Goal: Information Seeking & Learning: Learn about a topic

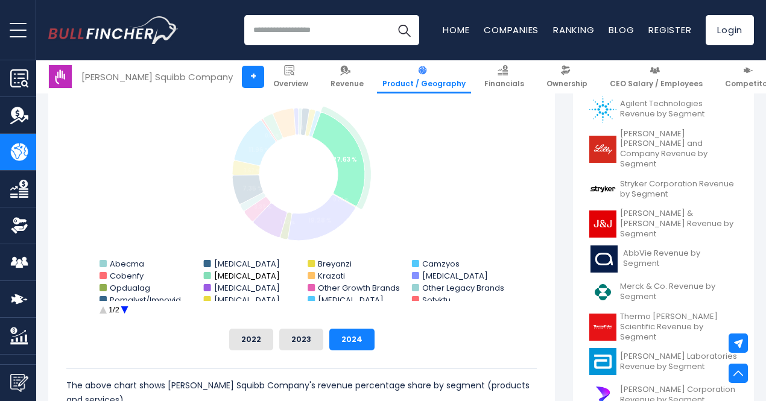
scroll to position [359, 0]
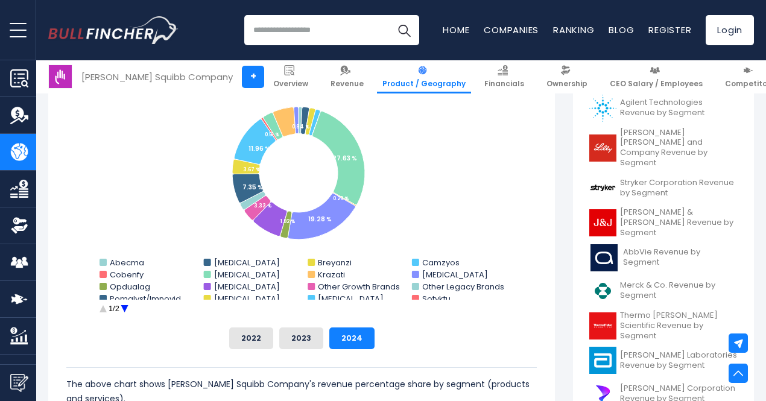
click at [118, 308] on circle "Bristol-Myers Squibb Company's Revenue Share by Segment" at bounding box center [124, 309] width 19 height 19
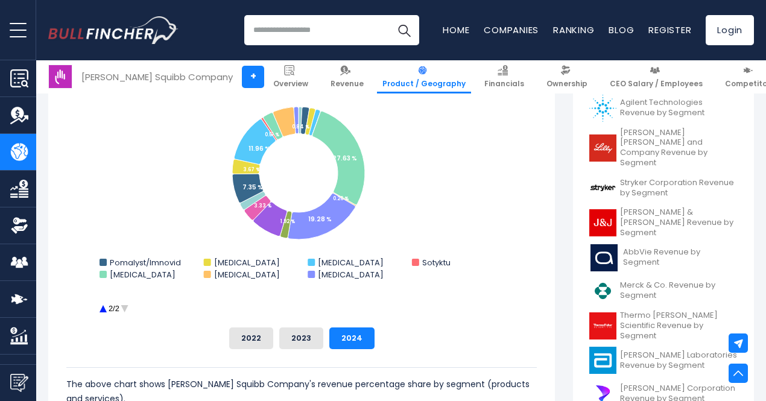
click at [118, 308] on circle "Bristol-Myers Squibb Company's Revenue Share by Segment" at bounding box center [124, 309] width 19 height 19
click at [98, 309] on circle "Bristol-Myers Squibb Company's Revenue Share by Segment" at bounding box center [102, 309] width 19 height 19
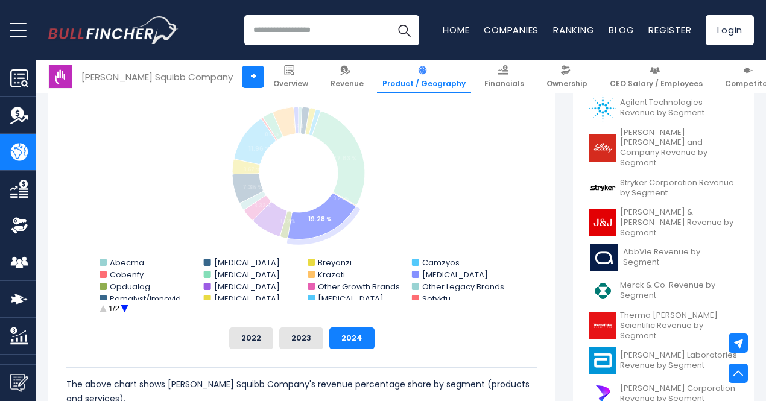
click at [411, 274] on rect "Bristol-Myers Squibb Company's Revenue Share by Segment" at bounding box center [301, 197] width 470 height 241
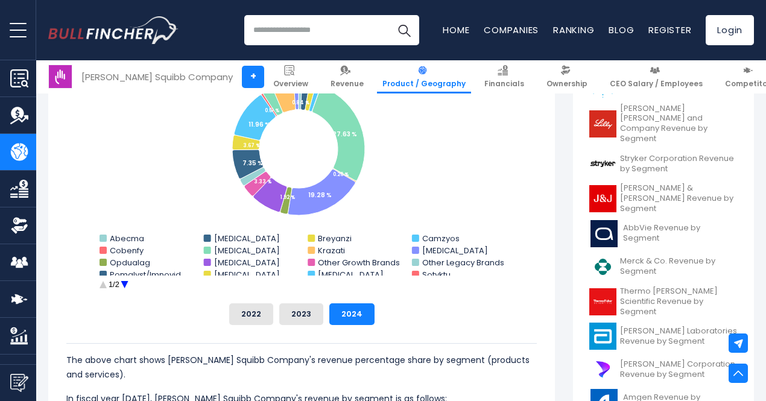
scroll to position [361, 0]
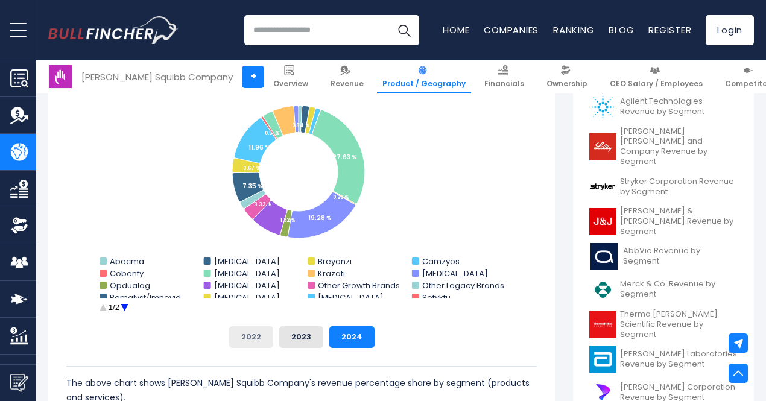
click at [253, 337] on button "2022" at bounding box center [251, 337] width 44 height 22
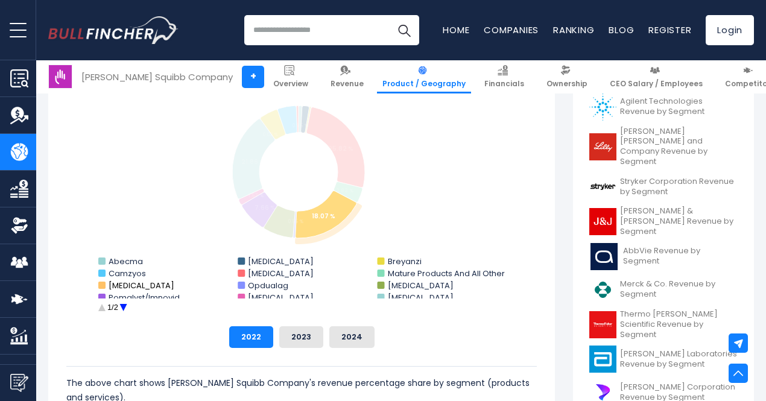
click at [98, 284] on rect "Bristol-Myers Squibb Company's Revenue Share by Segment" at bounding box center [101, 285] width 7 height 7
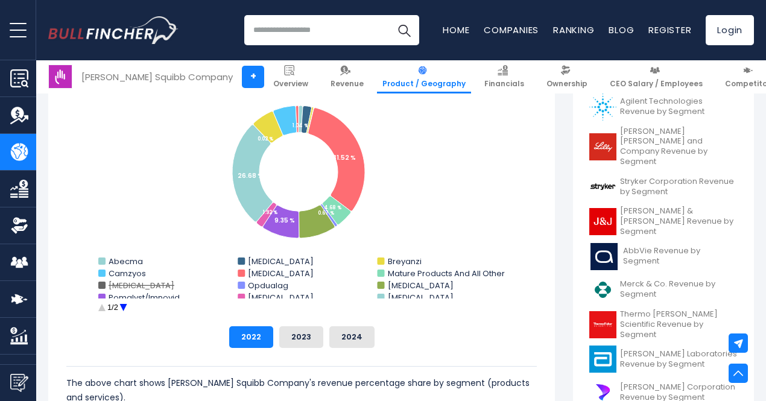
click at [98, 283] on rect "Bristol-Myers Squibb Company's Revenue Share by Segment" at bounding box center [101, 285] width 7 height 7
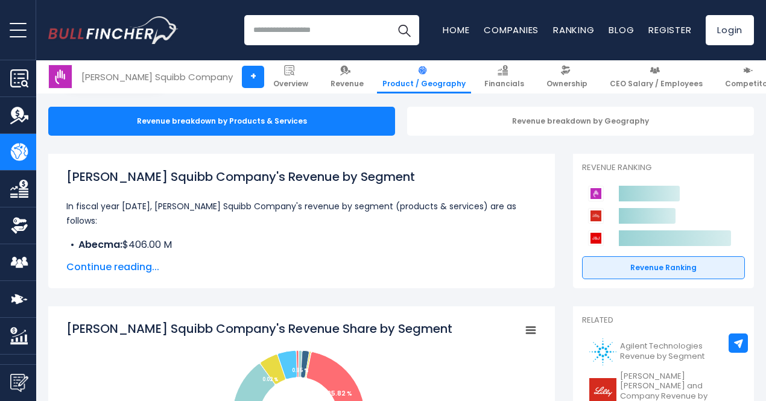
scroll to position [115, 0]
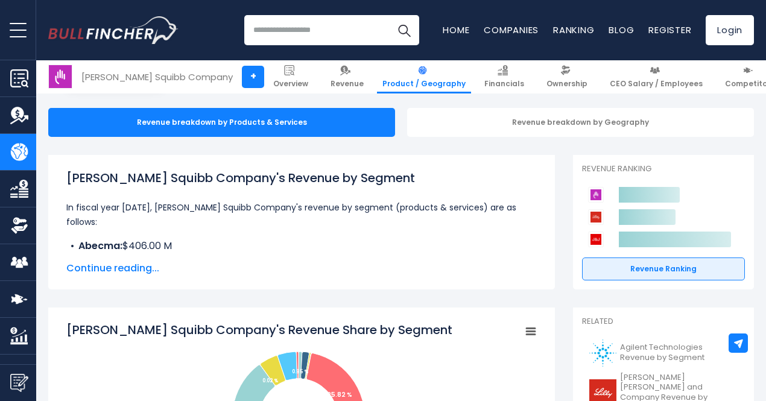
click at [133, 268] on span "Continue reading..." at bounding box center [301, 268] width 470 height 14
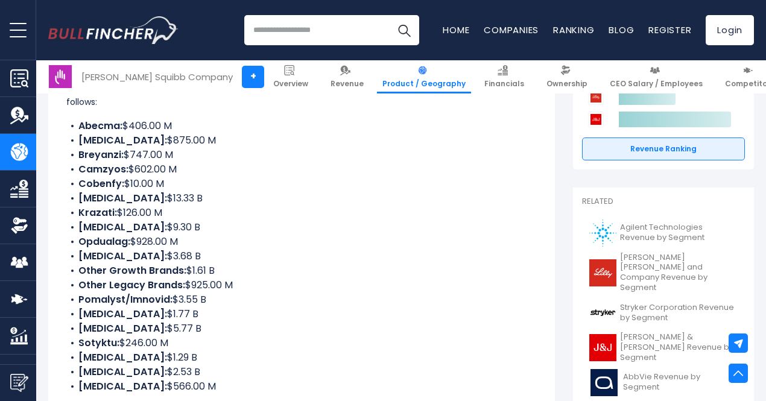
scroll to position [235, 0]
drag, startPoint x: 111, startPoint y: 229, endPoint x: 148, endPoint y: 225, distance: 37.0
click at [148, 225] on li "Opdivo: $9.30 B" at bounding box center [301, 227] width 470 height 14
copy li "$9.30 B"
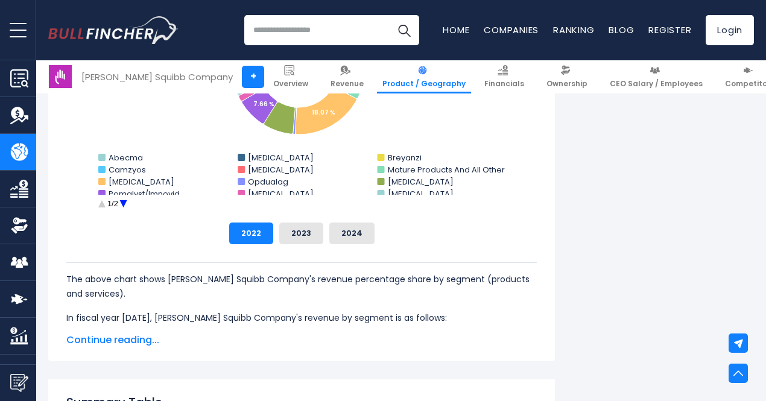
scroll to position [803, 0]
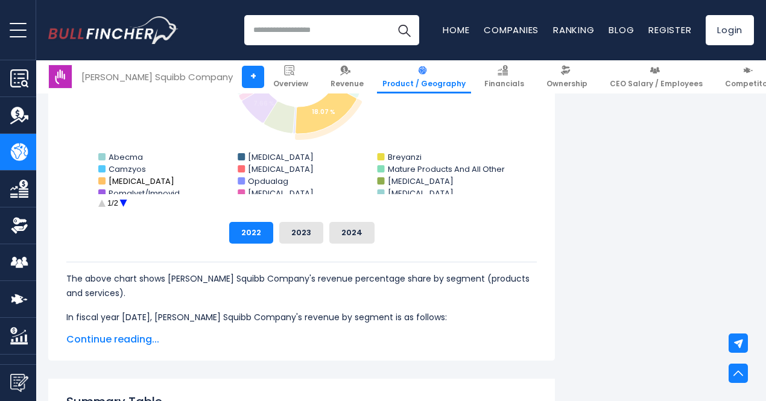
click at [98, 178] on rect "Bristol-Myers Squibb Company's Revenue Share by Segment" at bounding box center [101, 180] width 7 height 7
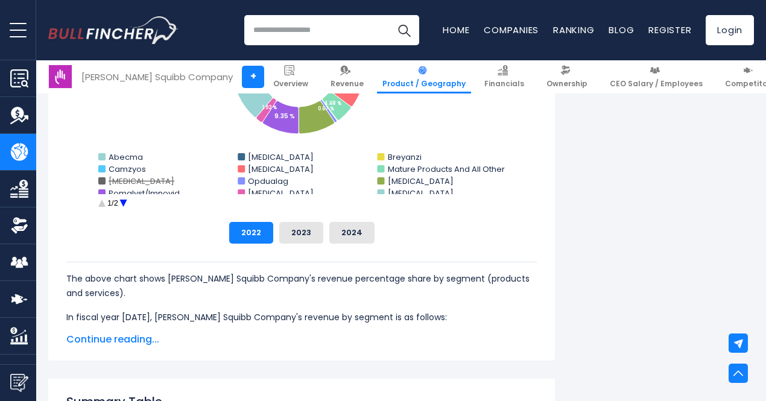
click at [98, 178] on rect "Bristol-Myers Squibb Company's Revenue Share by Segment" at bounding box center [101, 180] width 7 height 7
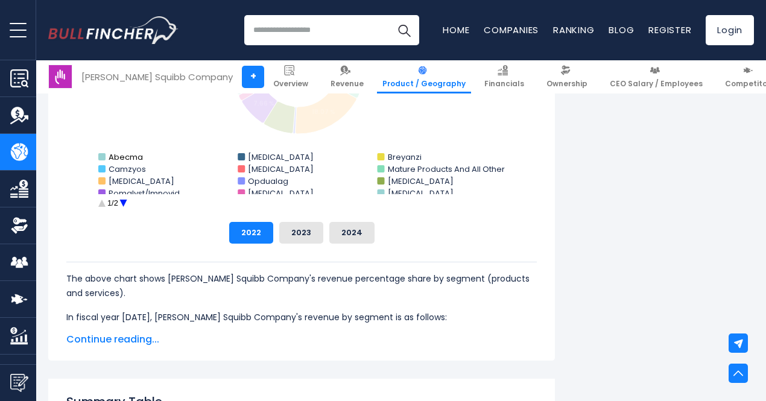
click at [98, 154] on rect "Bristol-Myers Squibb Company's Revenue Share by Segment" at bounding box center [101, 156] width 7 height 7
click at [98, 166] on rect "Bristol-Myers Squibb Company's Revenue Share by Segment" at bounding box center [101, 168] width 7 height 7
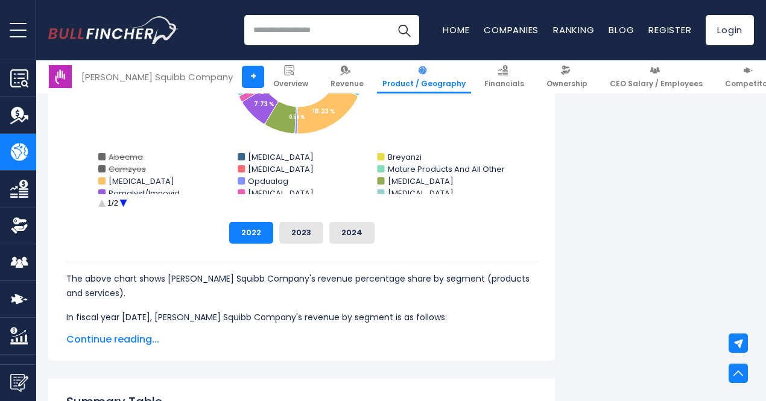
click at [95, 175] on rect "Bristol-Myers Squibb Company's Revenue Share by Segment" at bounding box center [301, 91] width 470 height 241
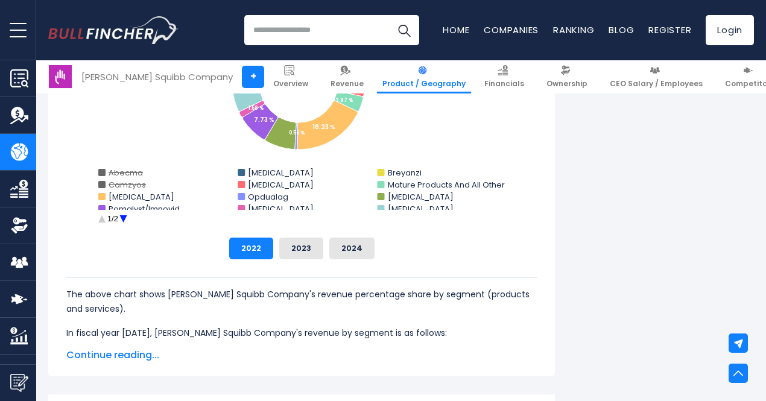
scroll to position [788, 0]
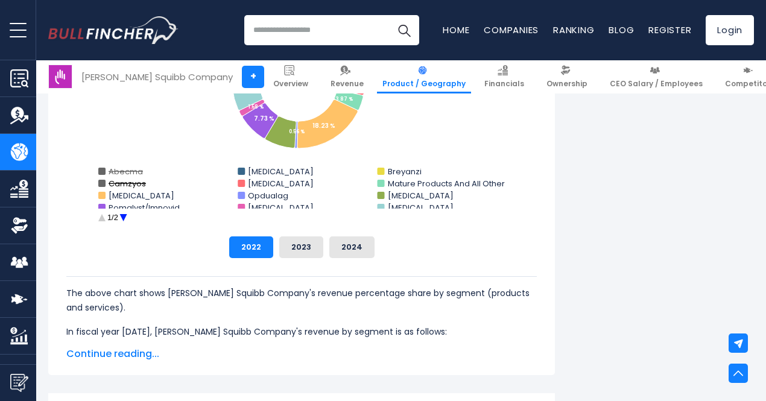
click at [98, 185] on rect "Bristol-Myers Squibb Company's Revenue Share by Segment" at bounding box center [101, 183] width 7 height 7
click at [98, 171] on rect "Bristol-Myers Squibb Company's Revenue Share by Segment" at bounding box center [101, 171] width 7 height 7
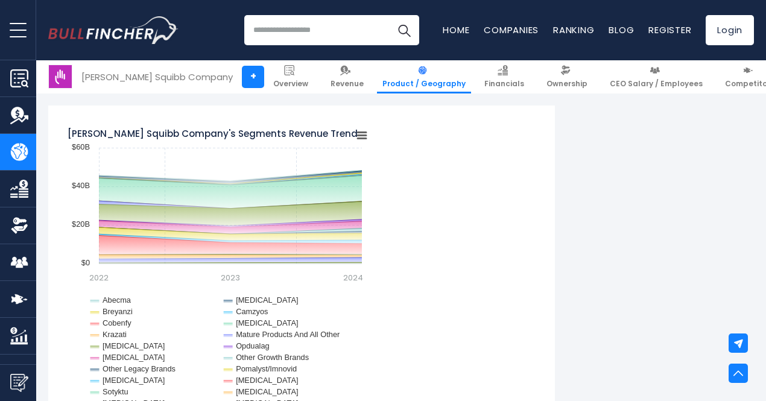
scroll to position [1796, 0]
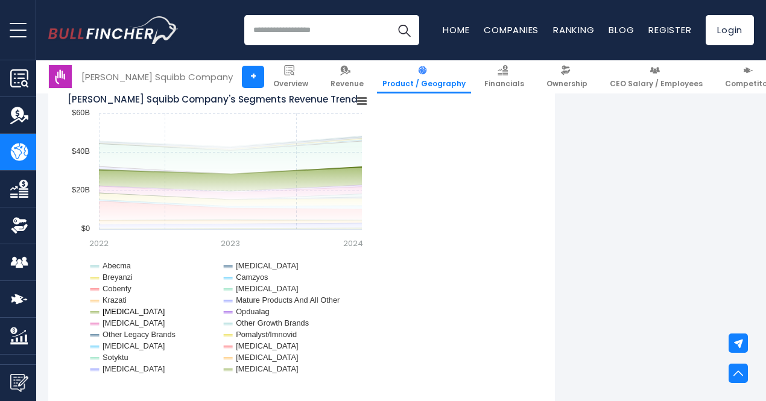
click at [111, 312] on text "Opdivo" at bounding box center [134, 311] width 62 height 9
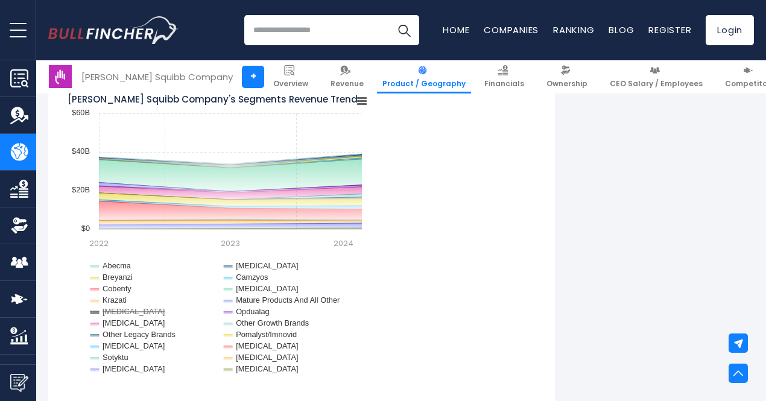
click at [107, 309] on text "Opdivo" at bounding box center [134, 311] width 62 height 9
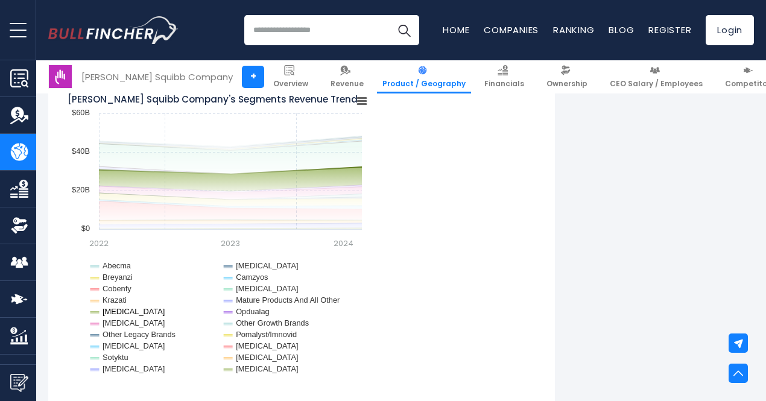
click at [116, 311] on text "Opdivo" at bounding box center [134, 311] width 62 height 9
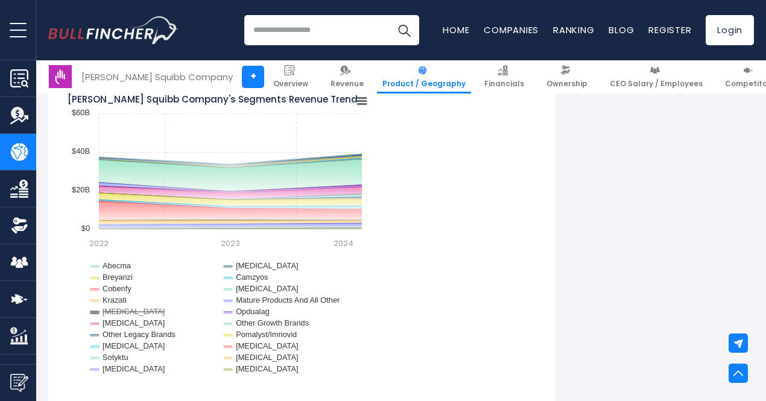
click at [103, 310] on text "Opdivo" at bounding box center [134, 311] width 62 height 9
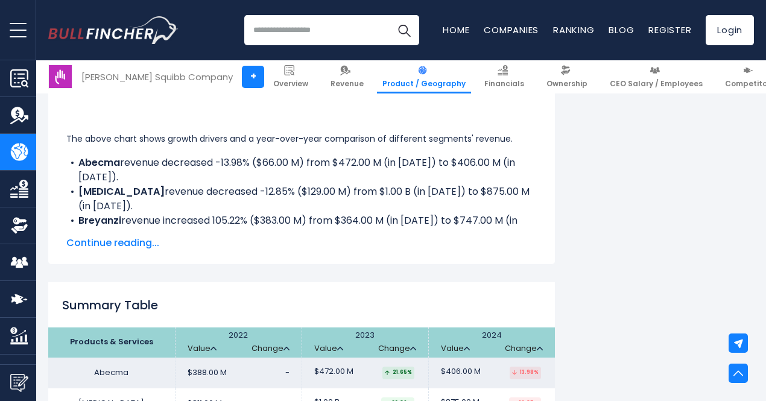
scroll to position [2462, 0]
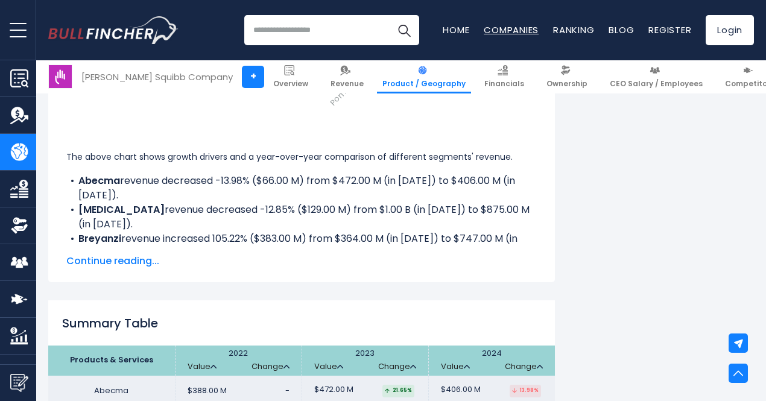
click at [493, 28] on link "Companies" at bounding box center [511, 30] width 55 height 13
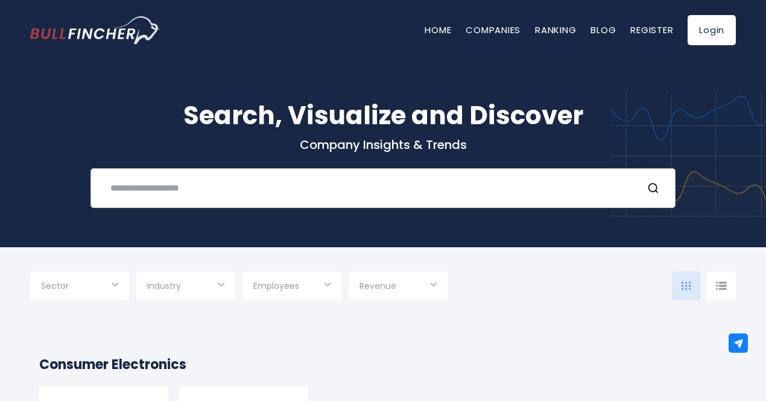
click at [299, 189] on input "text" at bounding box center [368, 188] width 530 height 22
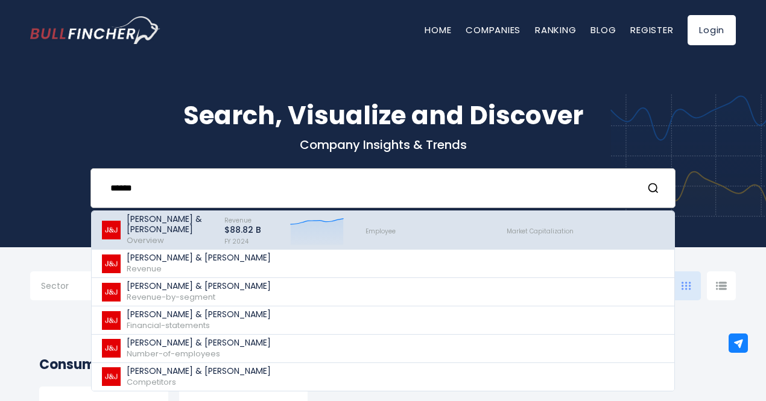
type input "******"
click at [147, 239] on span "Overview" at bounding box center [145, 240] width 37 height 11
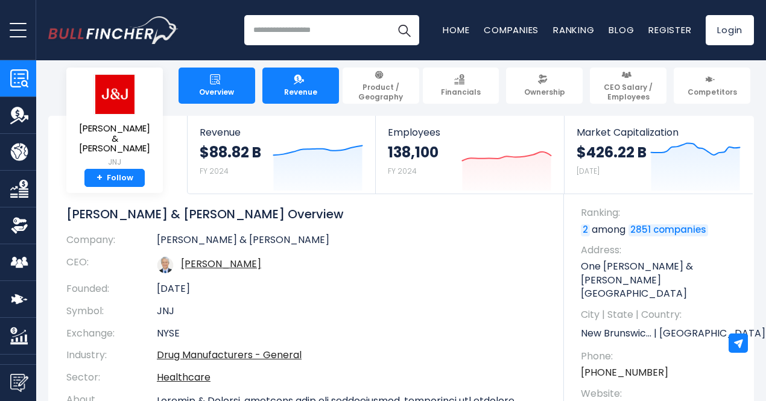
scroll to position [5, 0]
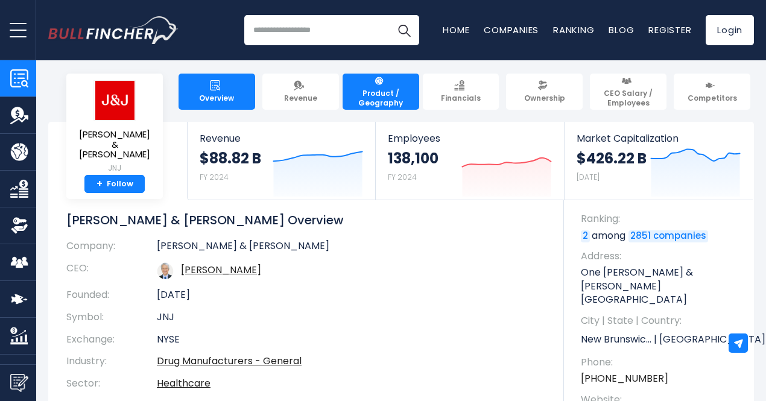
click at [372, 96] on span "Product / Geography" at bounding box center [381, 98] width 66 height 19
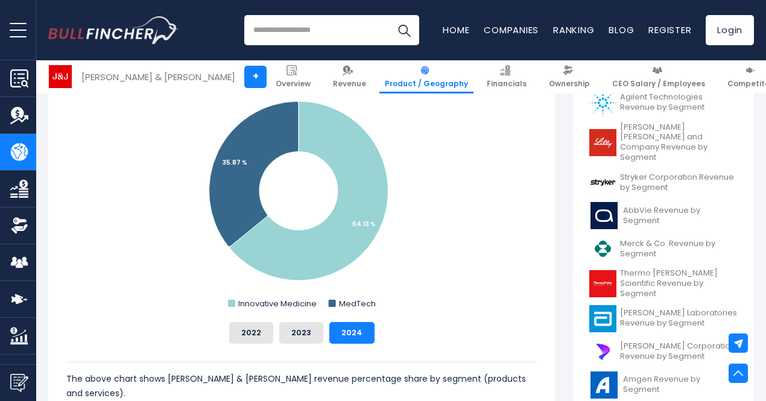
scroll to position [525, 0]
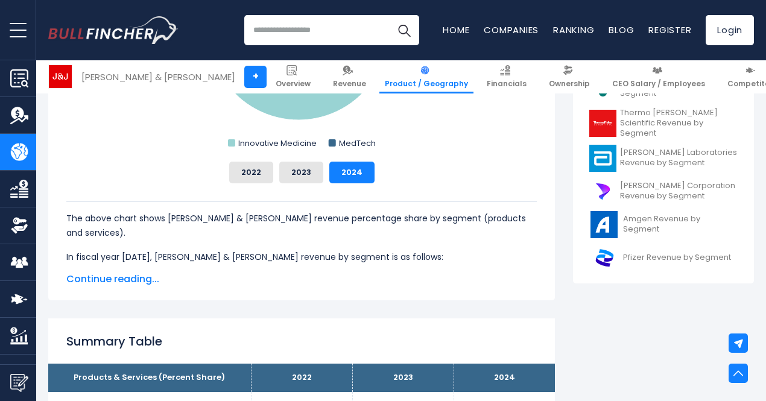
click at [122, 277] on span "Continue reading..." at bounding box center [301, 279] width 470 height 14
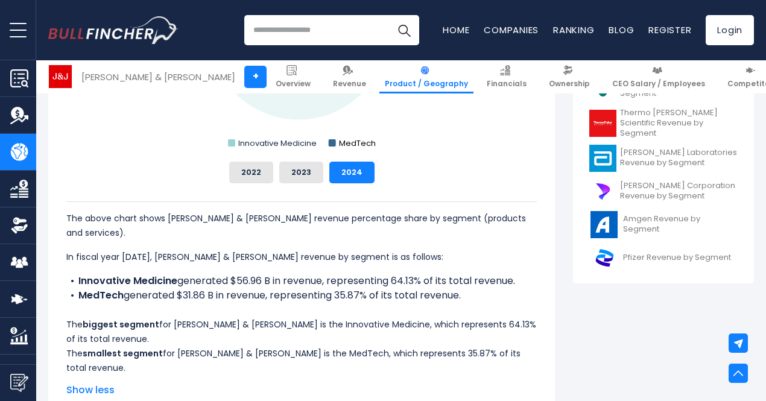
click at [339, 143] on text "MedTech" at bounding box center [357, 143] width 37 height 11
click at [339, 142] on text "MedTech" at bounding box center [357, 143] width 37 height 11
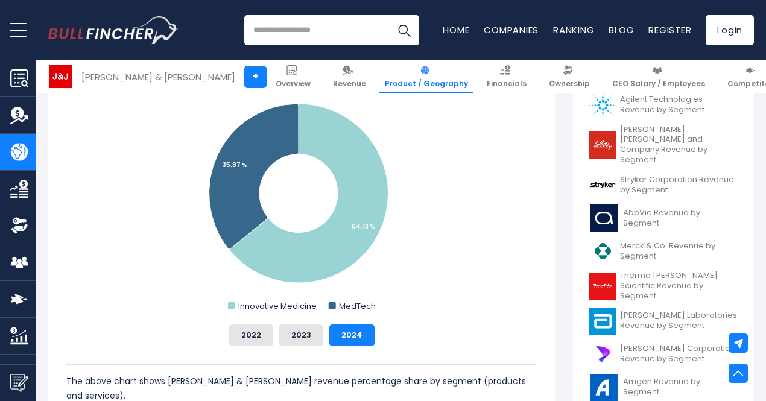
scroll to position [361, 0]
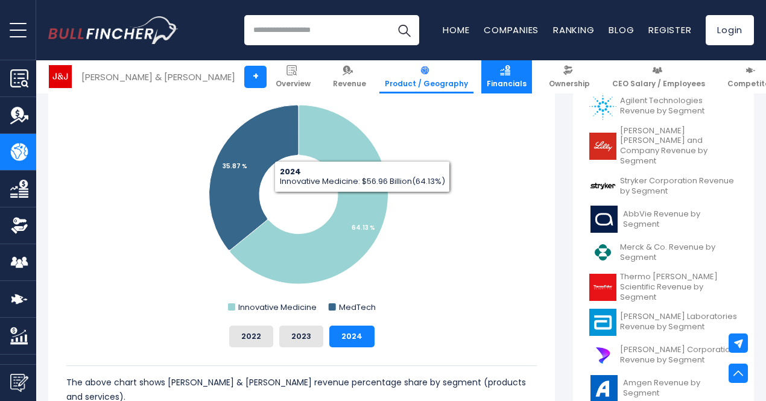
click at [500, 71] on img at bounding box center [505, 70] width 10 height 10
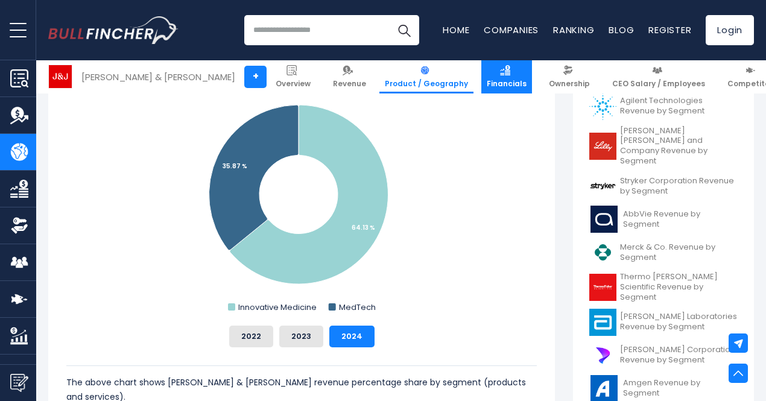
click at [500, 71] on img at bounding box center [505, 70] width 10 height 10
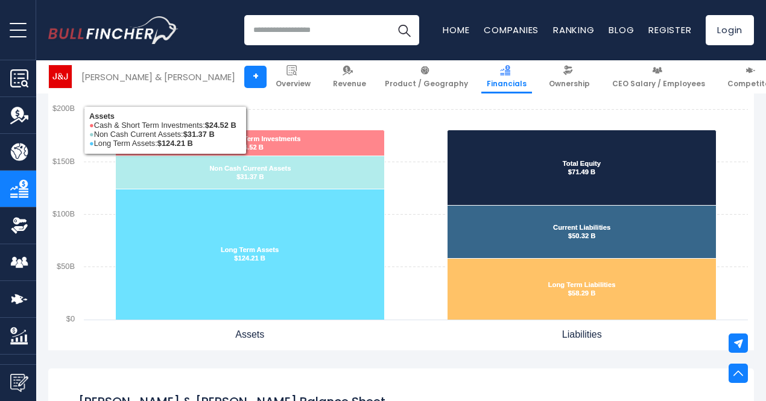
scroll to position [1059, 0]
